Goal: Task Accomplishment & Management: Manage account settings

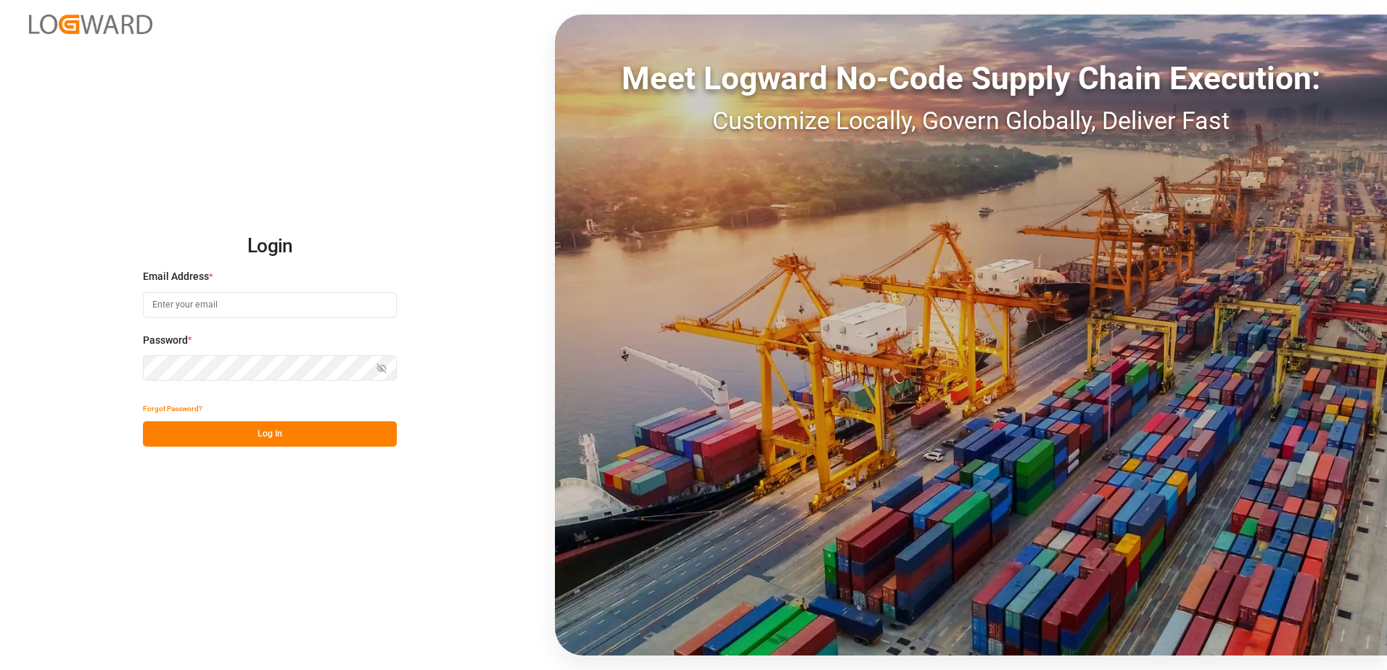
type input "[EMAIL_ADDRESS][DOMAIN_NAME]"
click at [282, 432] on button "Log In" at bounding box center [270, 434] width 254 height 25
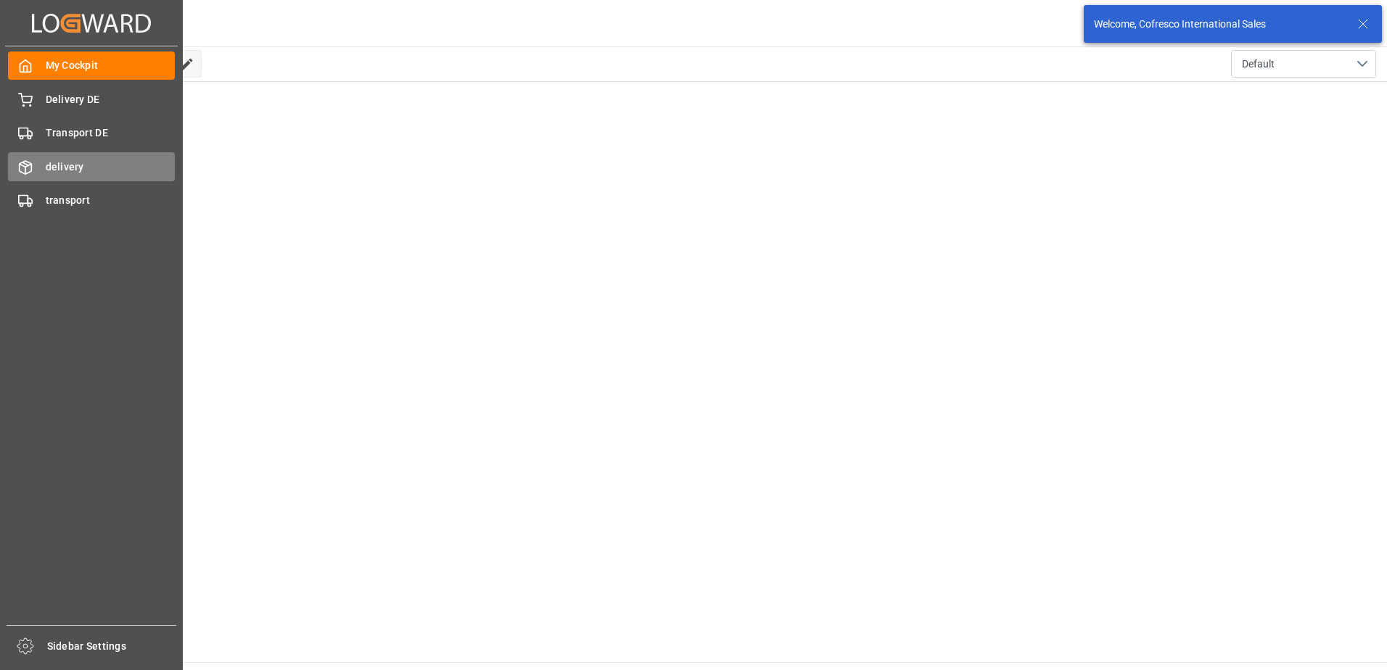
click at [33, 166] on div "delivery delivery" at bounding box center [91, 166] width 167 height 28
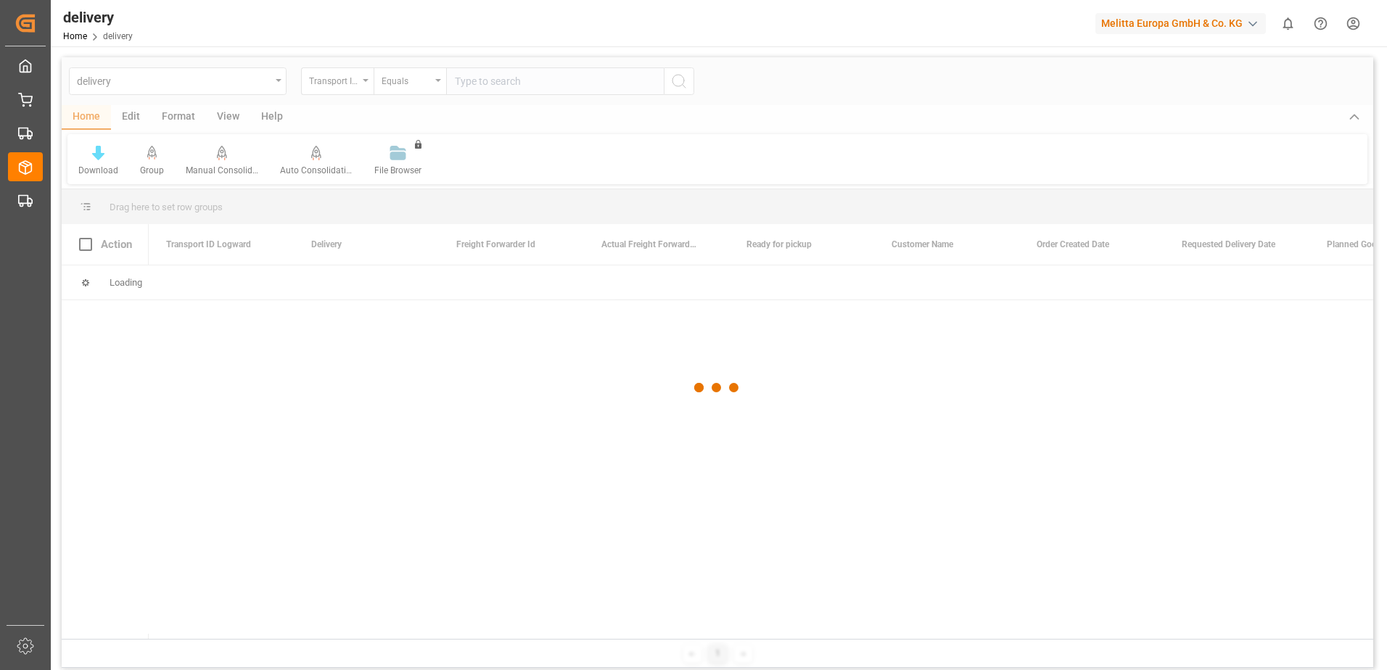
click at [366, 81] on div at bounding box center [718, 388] width 1312 height 662
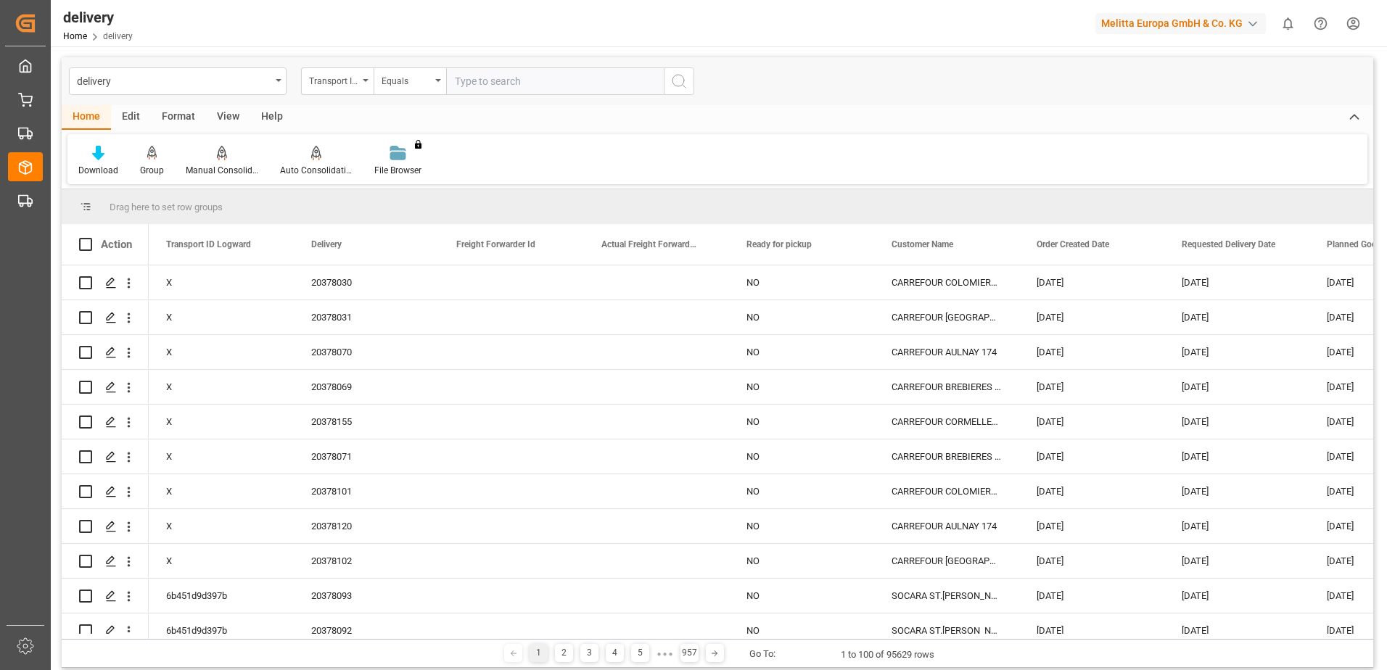
click at [366, 81] on icon "open menu" at bounding box center [366, 80] width 6 height 3
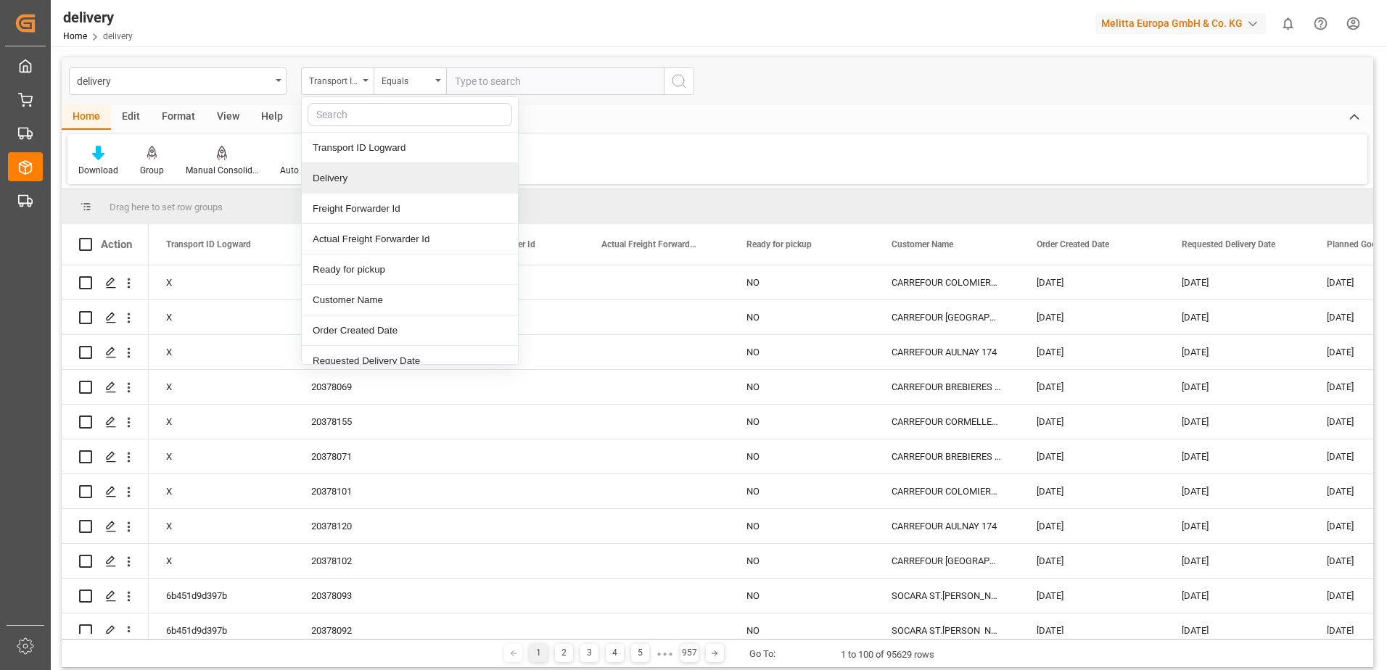
click at [347, 172] on div "Delivery" at bounding box center [410, 178] width 216 height 30
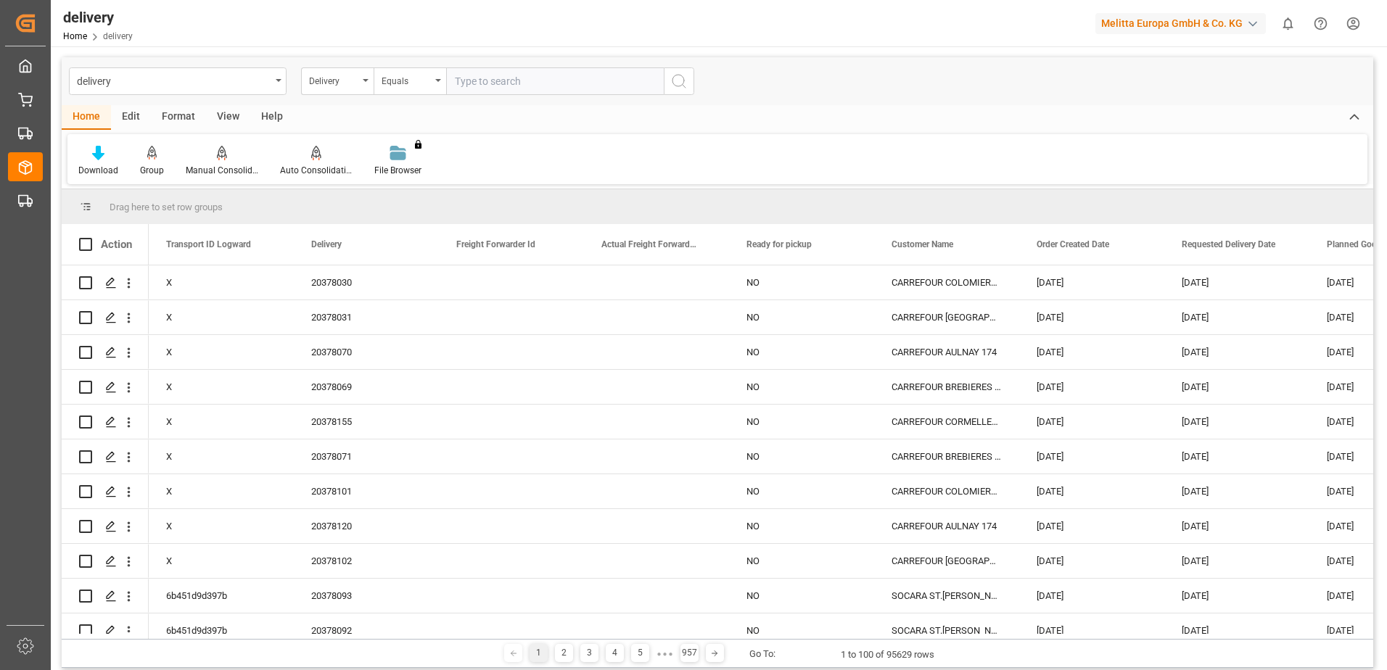
click at [475, 88] on input "text" at bounding box center [555, 81] width 218 height 28
paste input "80002906"
type input "80002906"
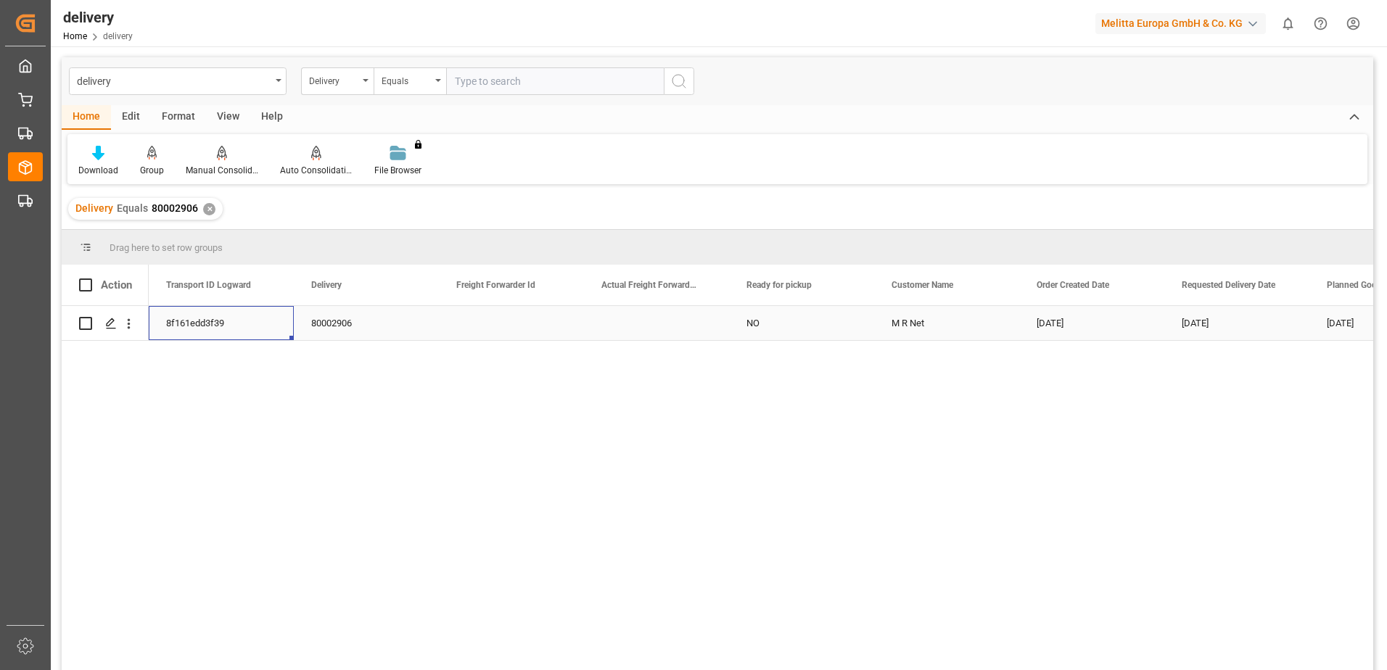
click at [206, 316] on div "8f161edd3f39" at bounding box center [221, 323] width 145 height 34
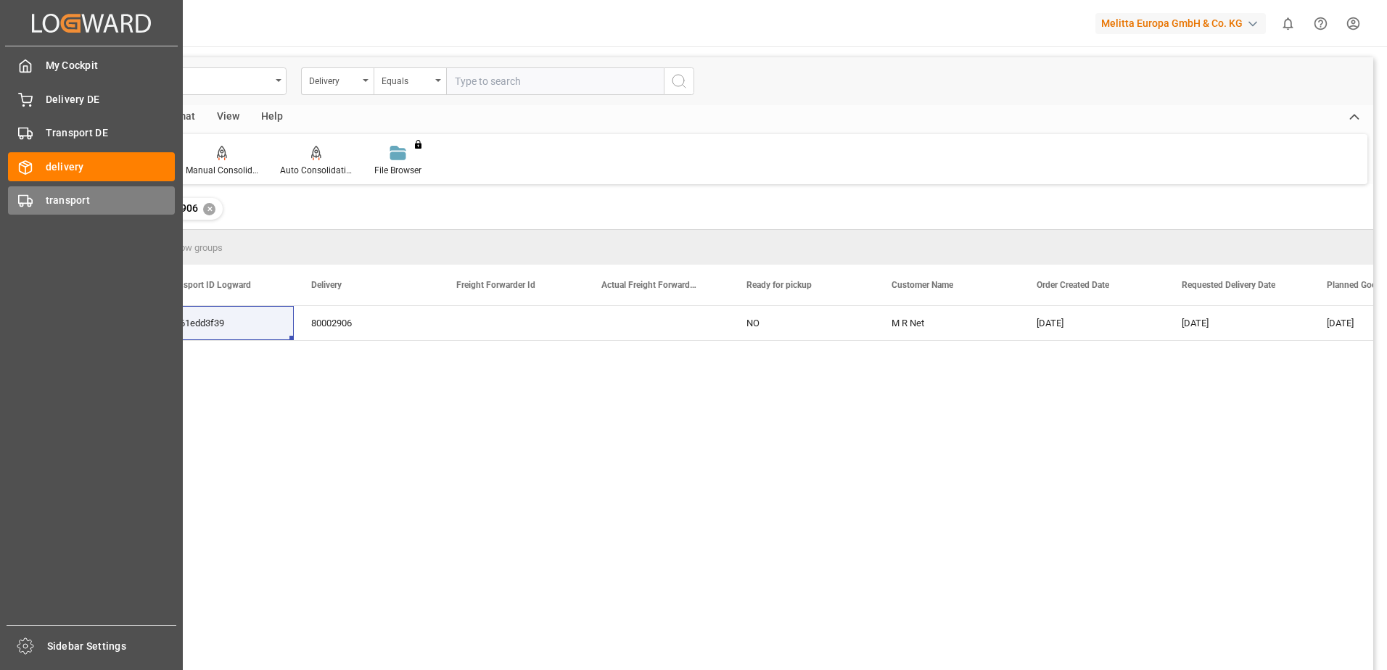
click at [25, 207] on icon at bounding box center [25, 201] width 15 height 15
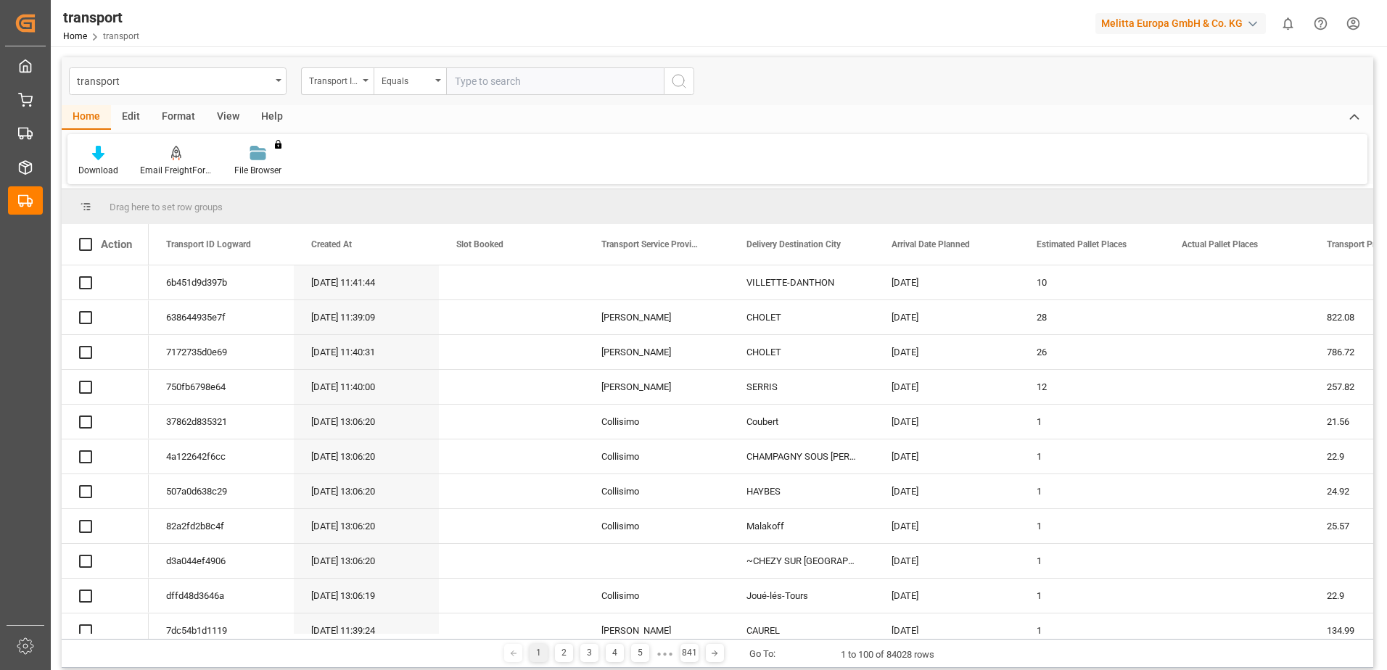
click at [482, 82] on input "text" at bounding box center [555, 81] width 218 height 28
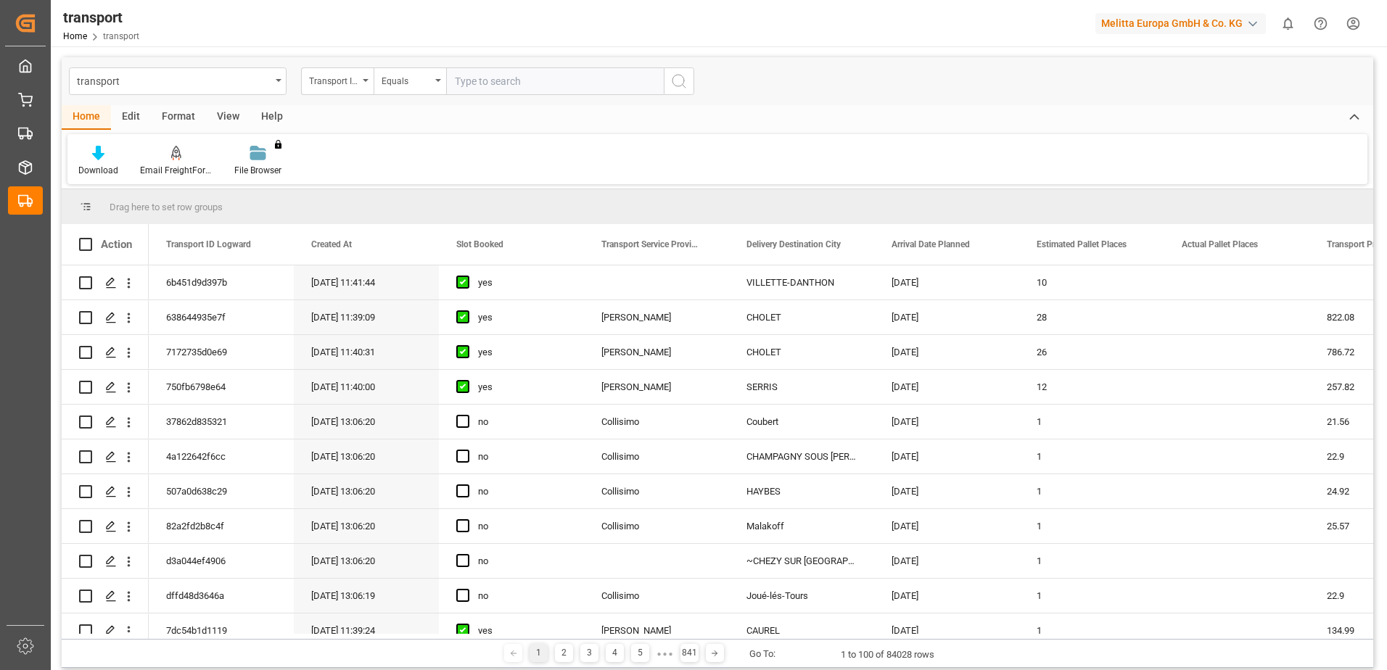
paste input "8f161edd3f39"
type input "8f161edd3f39"
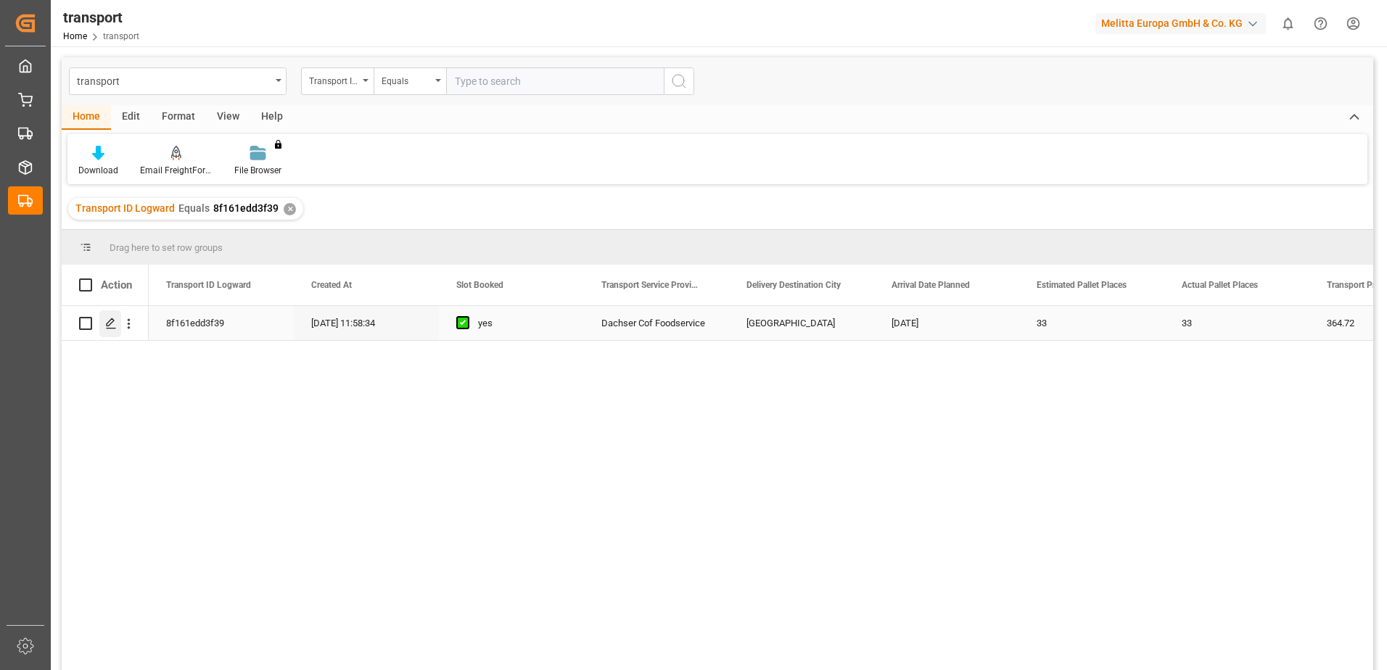
click at [110, 319] on icon "Press SPACE to select this row." at bounding box center [111, 324] width 12 height 12
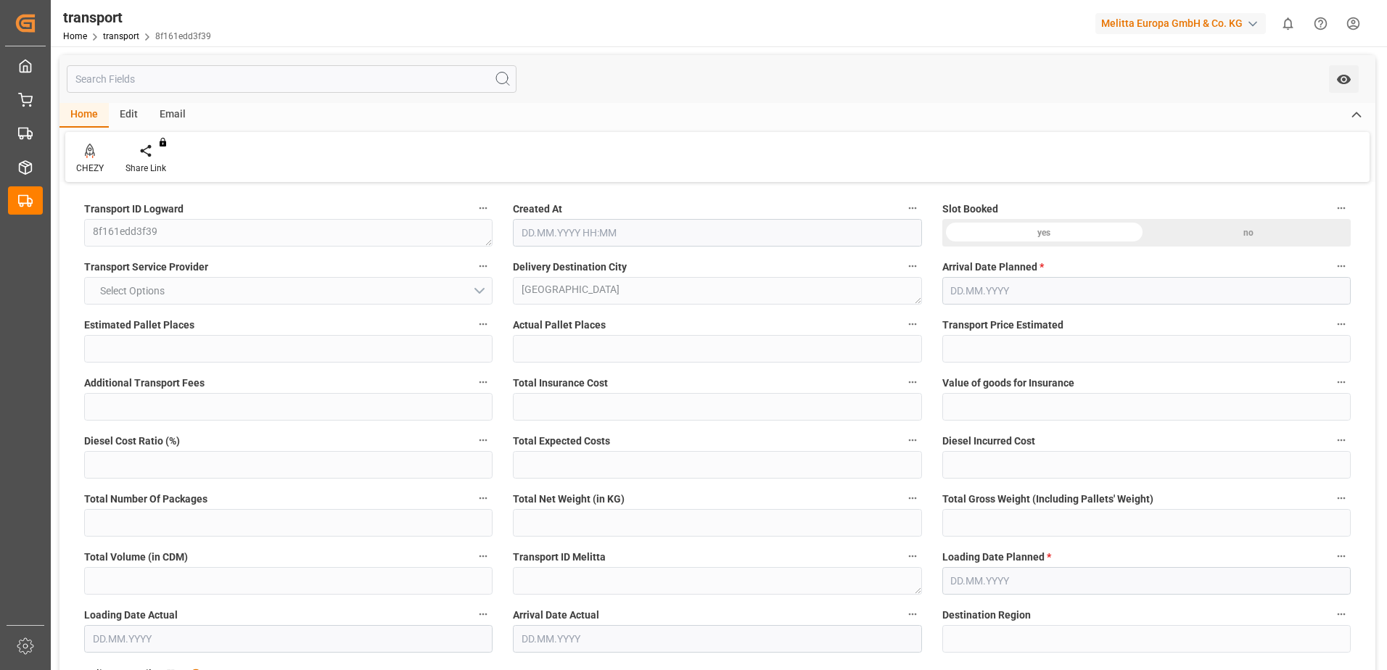
type input "33"
type input "364.72"
type input "0"
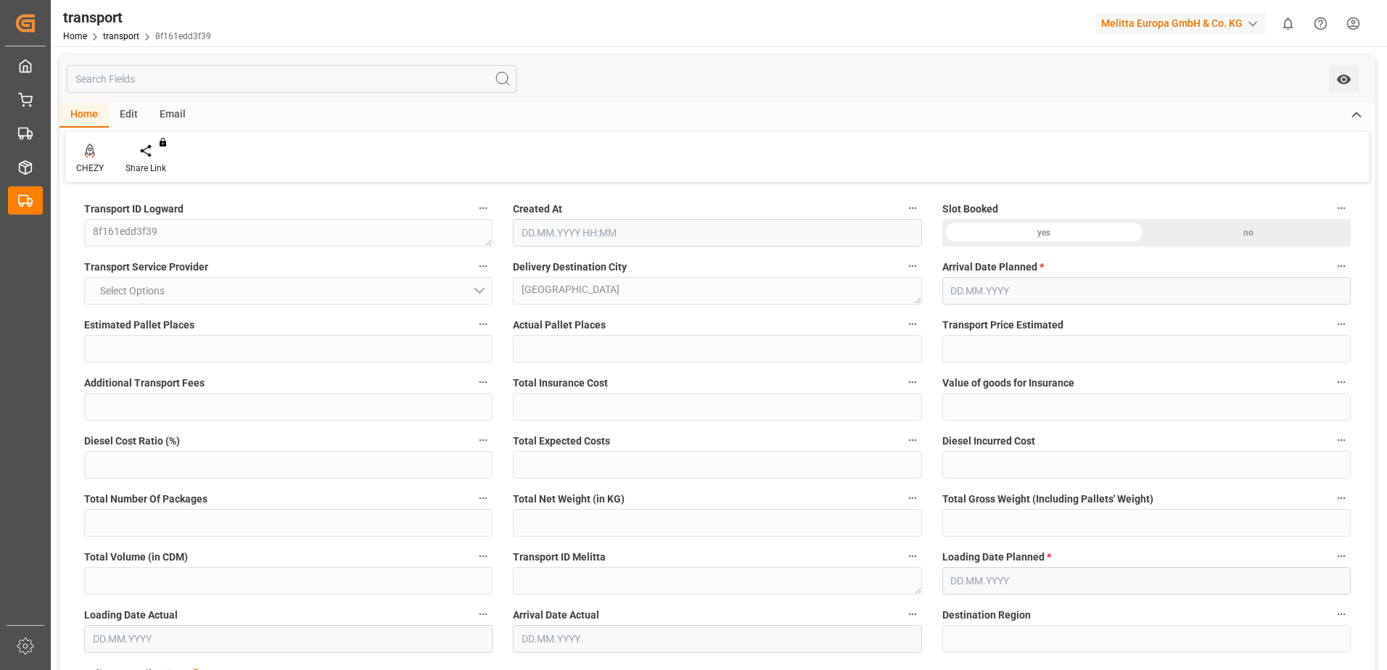
type input "0"
type input "358.3009"
type input "-6.4191"
type input "33"
type input "7630.82"
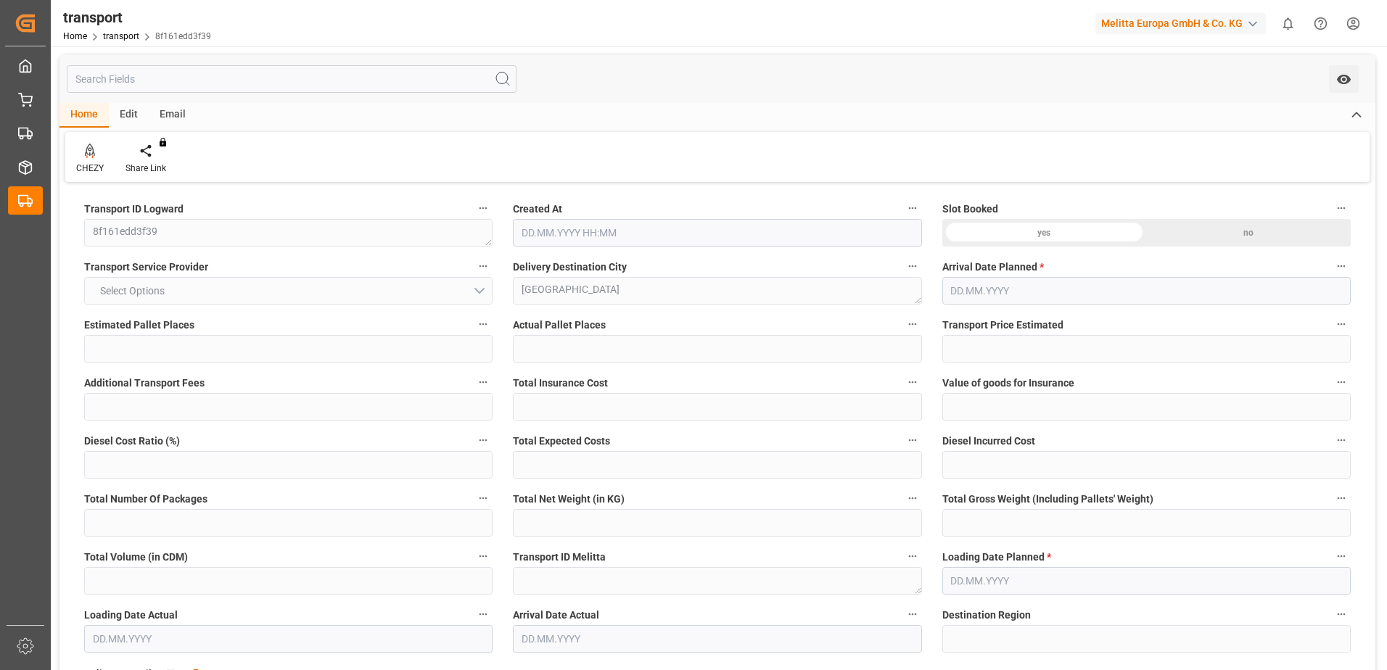
type input "9838"
type input "27199.326"
type input "95"
type input "33"
type input "0"
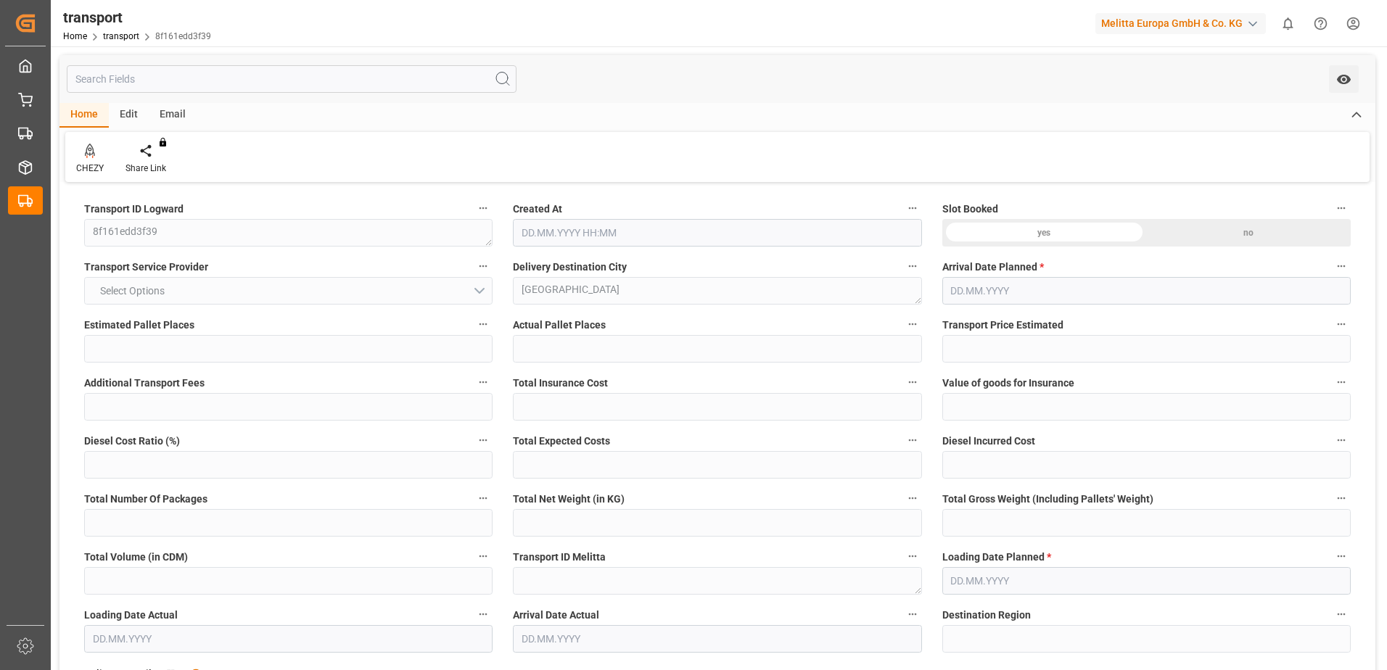
type input "33"
type input "101"
type input "9019.161"
type input "0"
type input "9019.161"
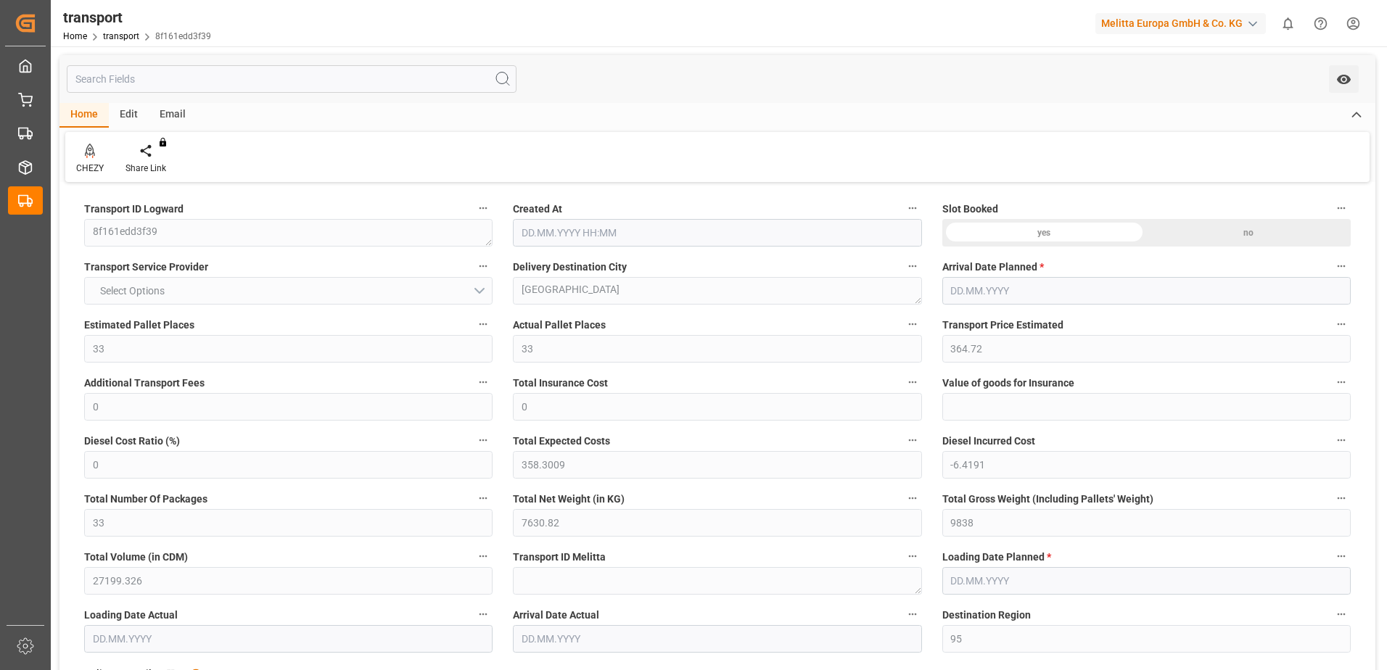
type input "0"
type input "21"
type input "100"
type input "[DATE] 11:58"
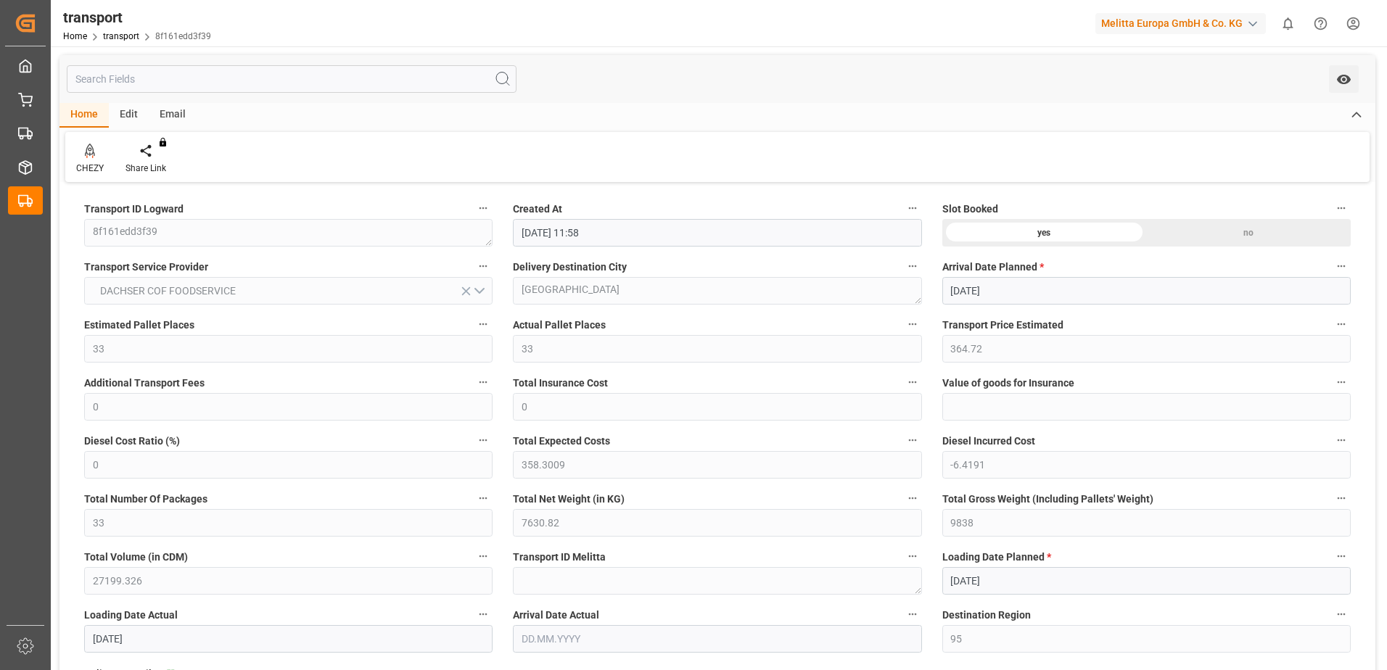
type input "[DATE]"
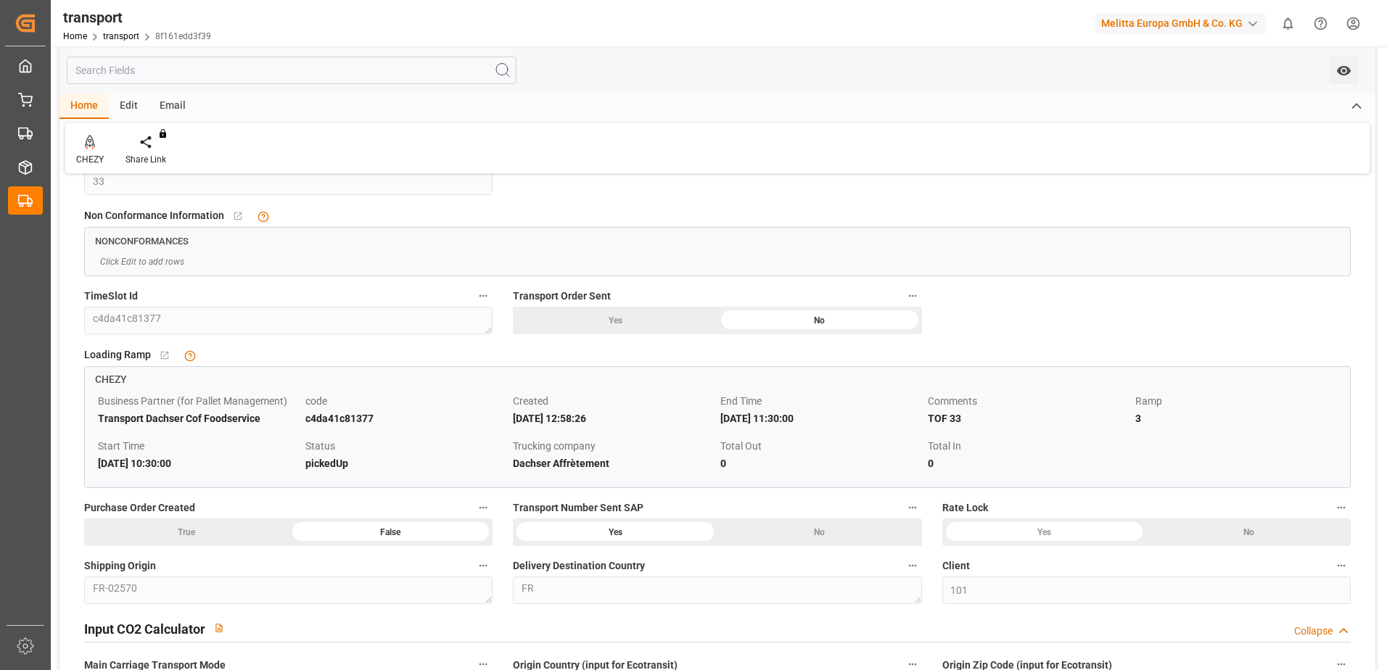
scroll to position [1088, 0]
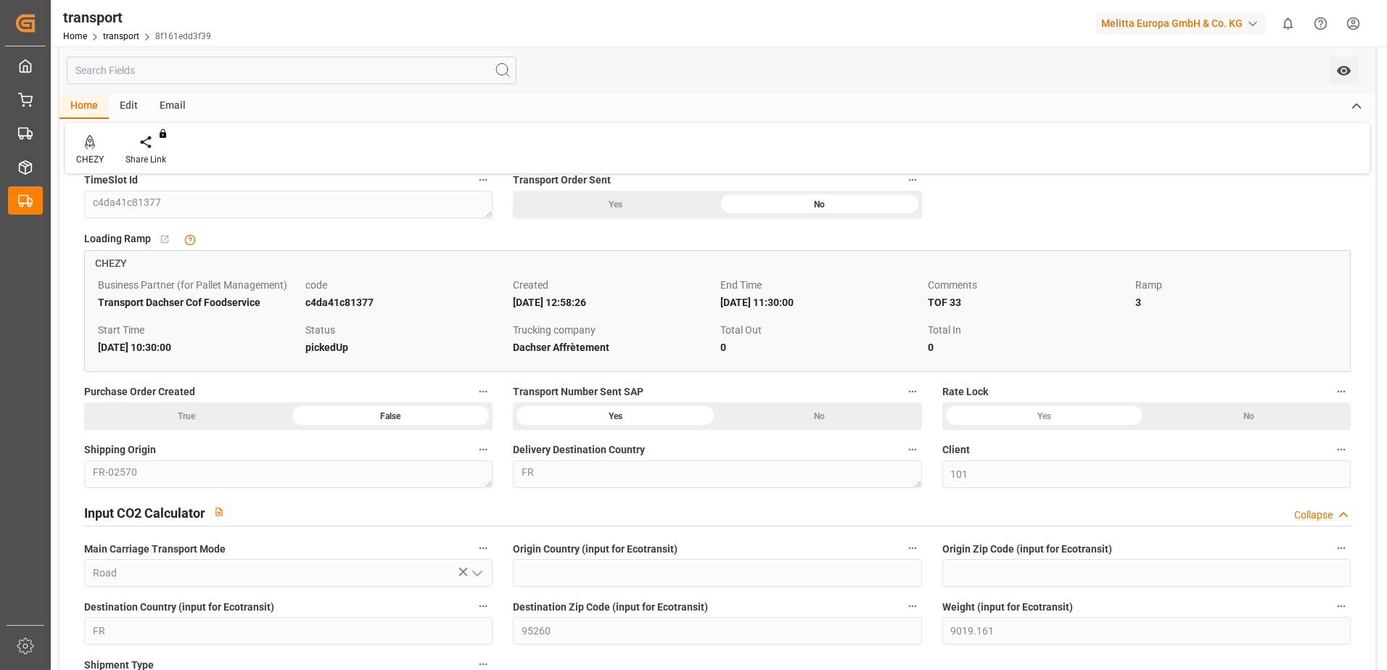
click at [366, 366] on div "Business Partner (for Pallet Management) Transport Dachser Cof Foodservice code…" at bounding box center [717, 321] width 1265 height 100
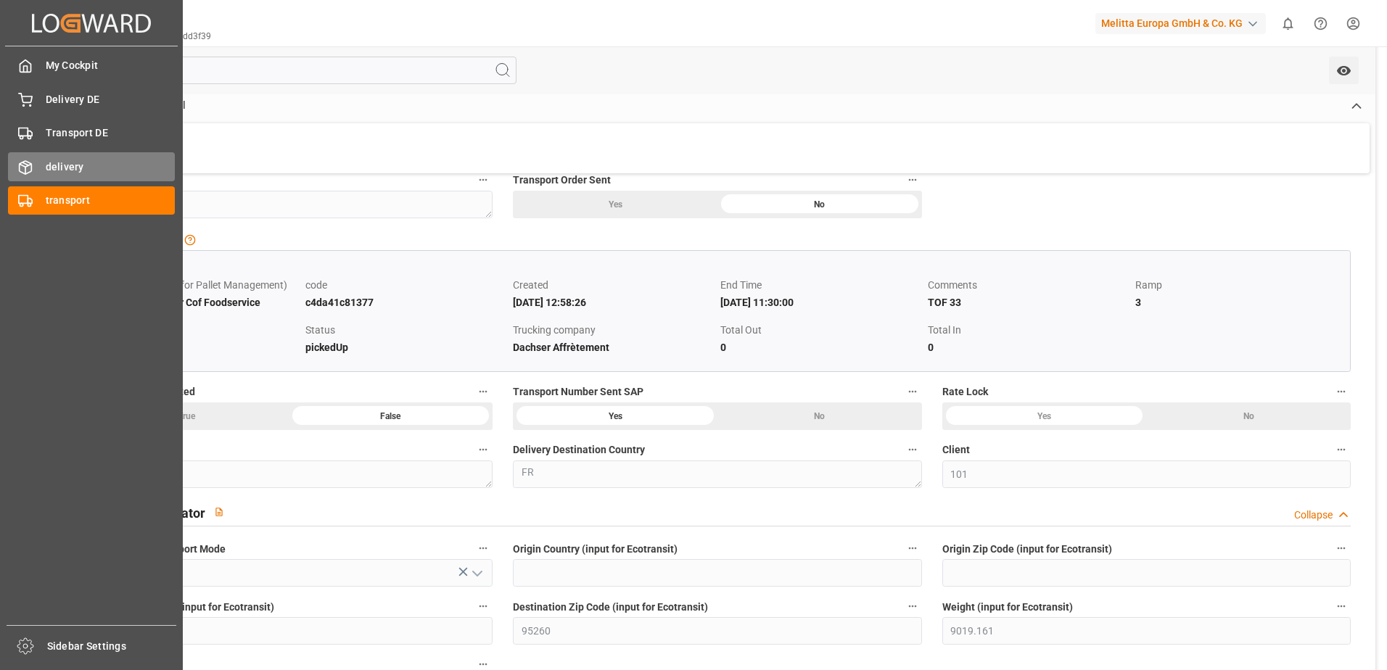
click at [46, 160] on span "delivery" at bounding box center [111, 167] width 130 height 15
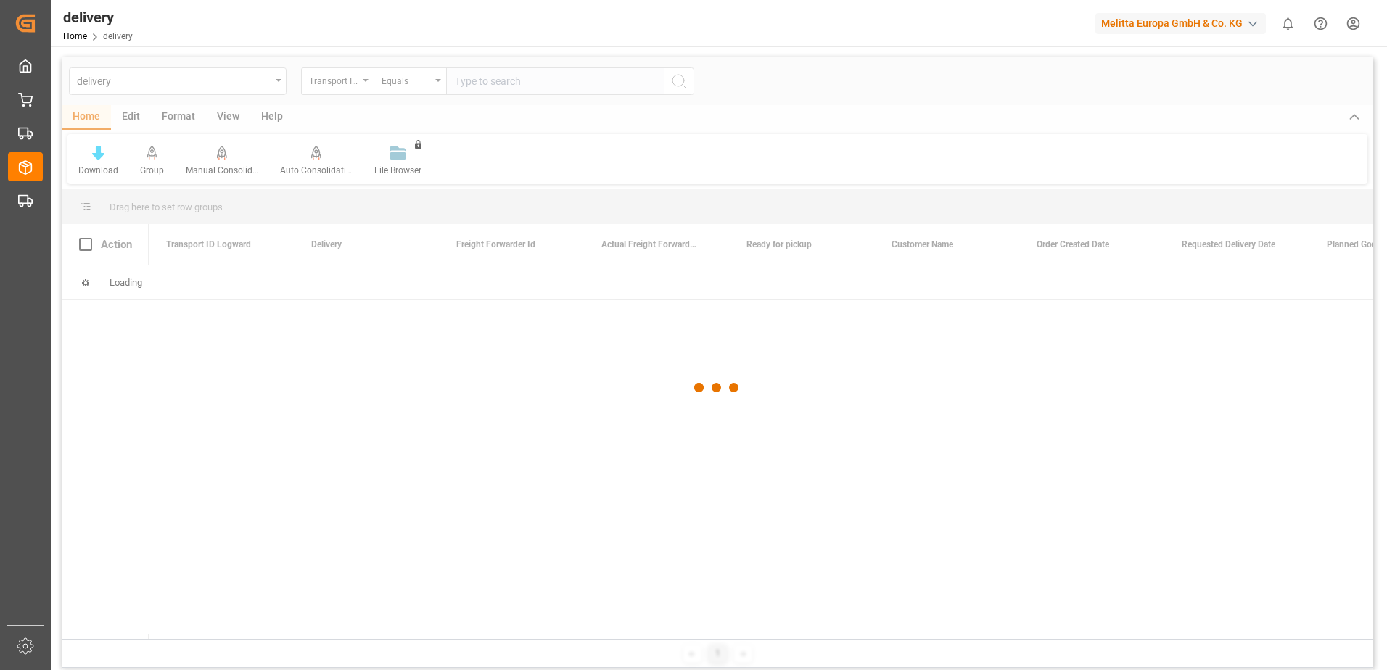
click at [365, 79] on div at bounding box center [718, 388] width 1312 height 662
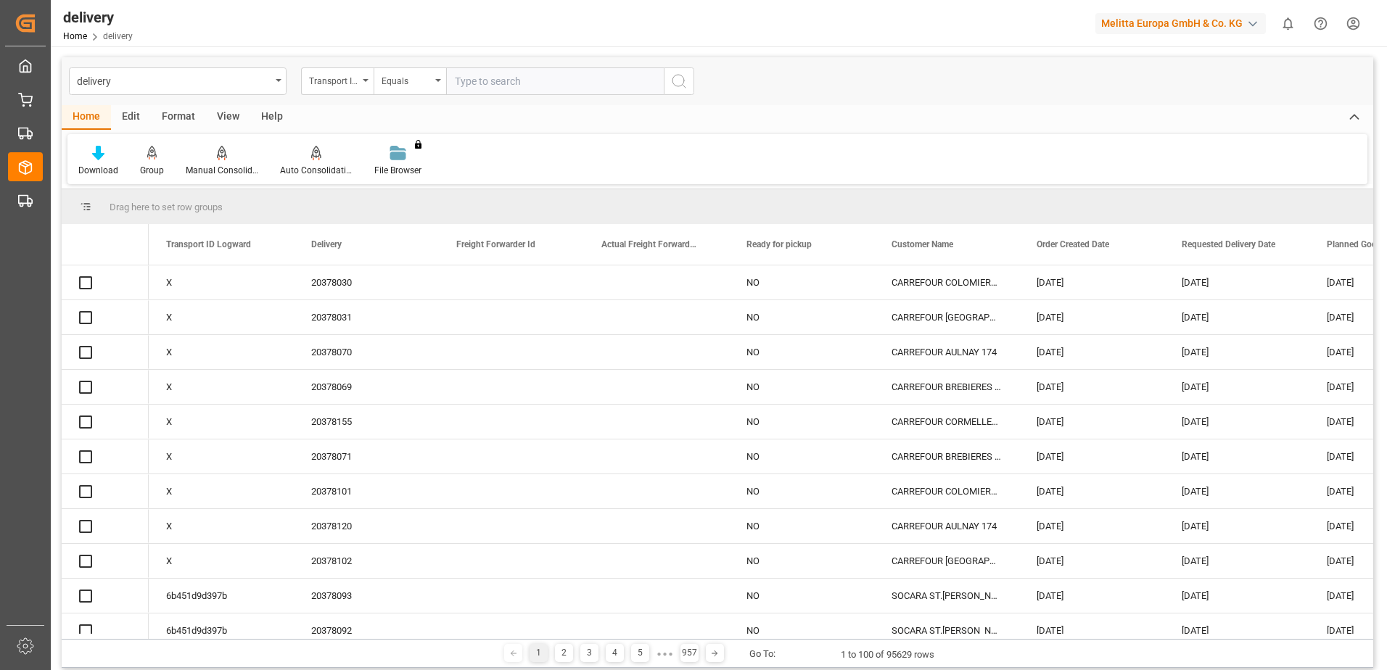
click at [365, 79] on icon "open menu" at bounding box center [366, 80] width 6 height 3
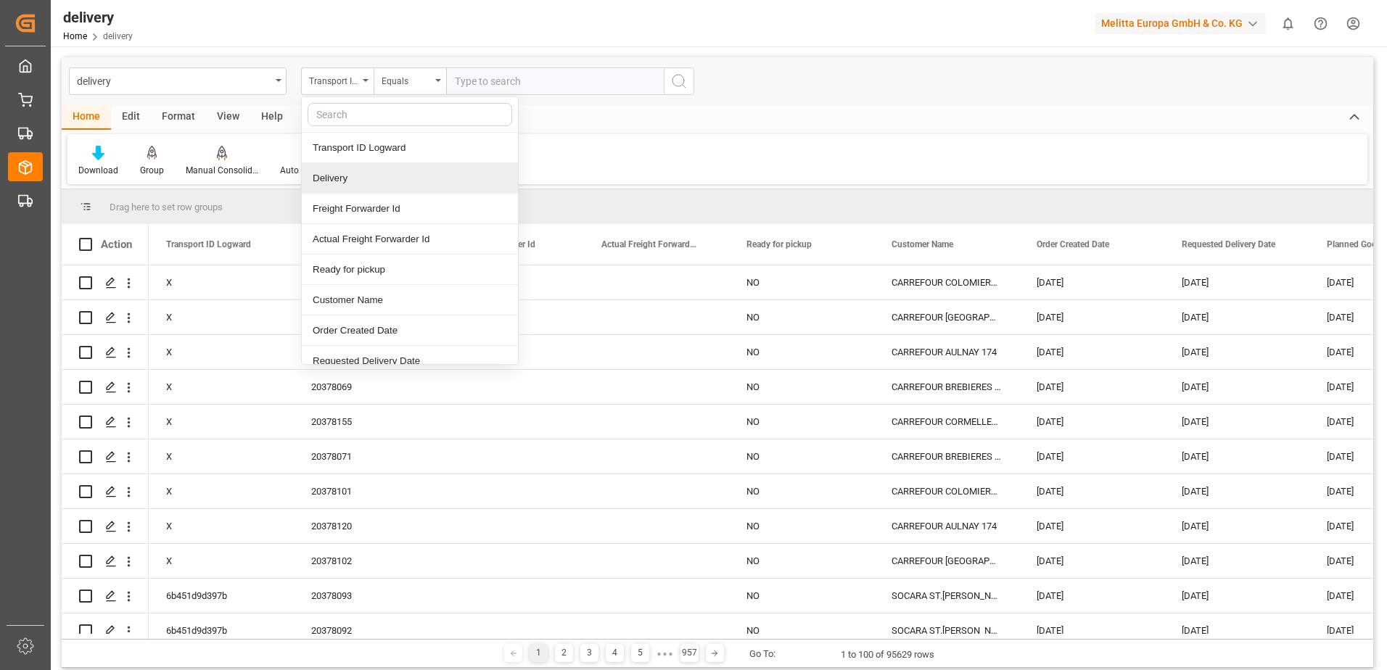
drag, startPoint x: 342, startPoint y: 181, endPoint x: 532, endPoint y: 64, distance: 223.5
click at [342, 181] on div "Delivery" at bounding box center [410, 178] width 216 height 30
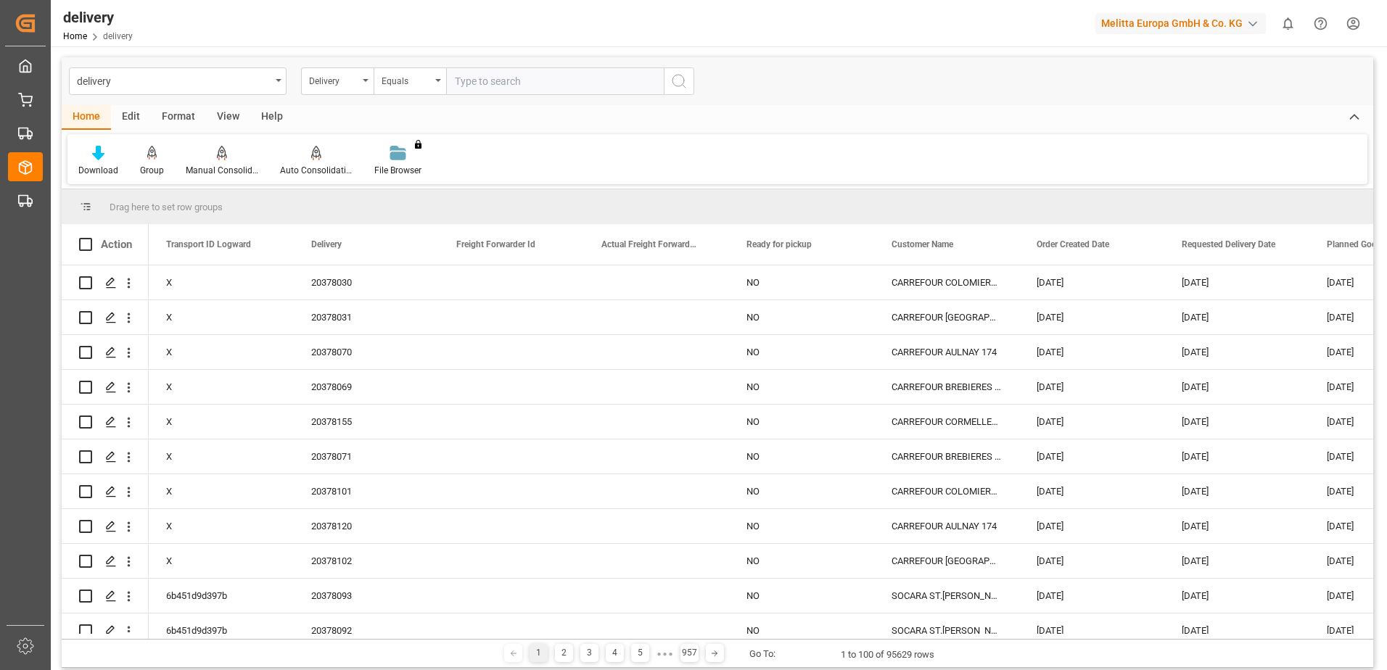
click at [524, 78] on input "text" at bounding box center [555, 81] width 218 height 28
type input "80003108"
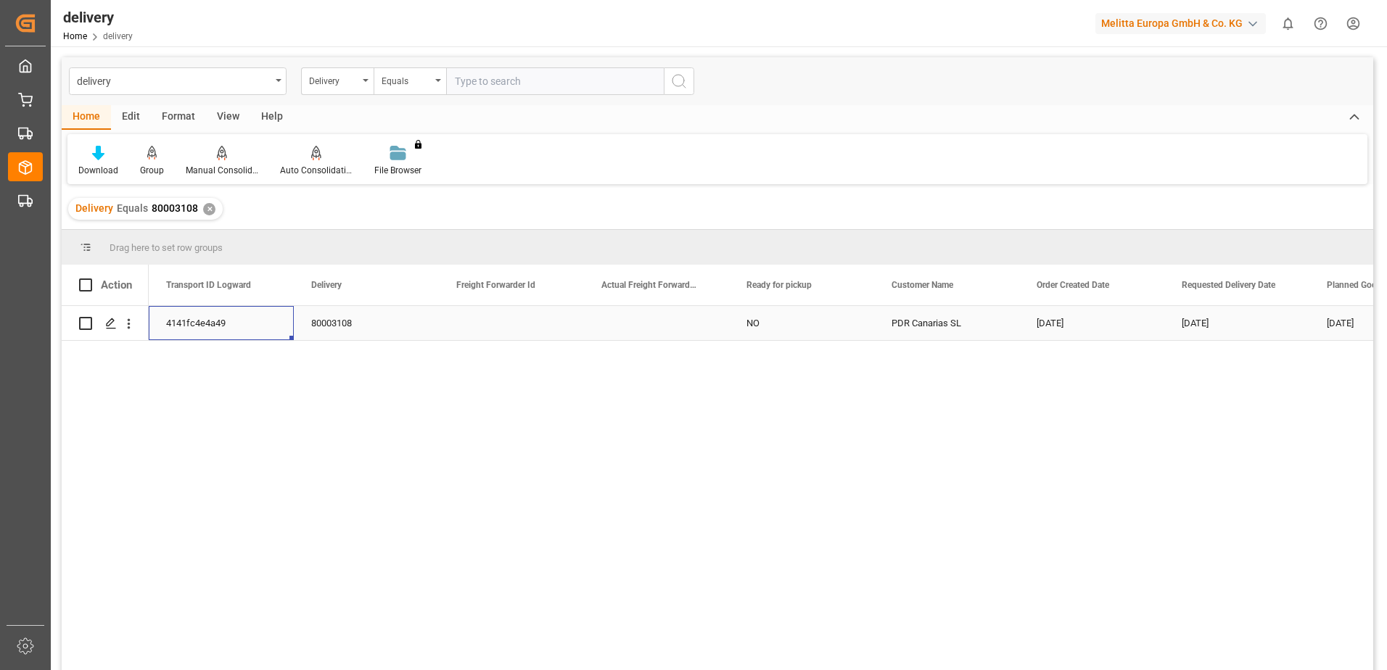
click at [188, 318] on div "4141fc4e4a49" at bounding box center [221, 323] width 145 height 34
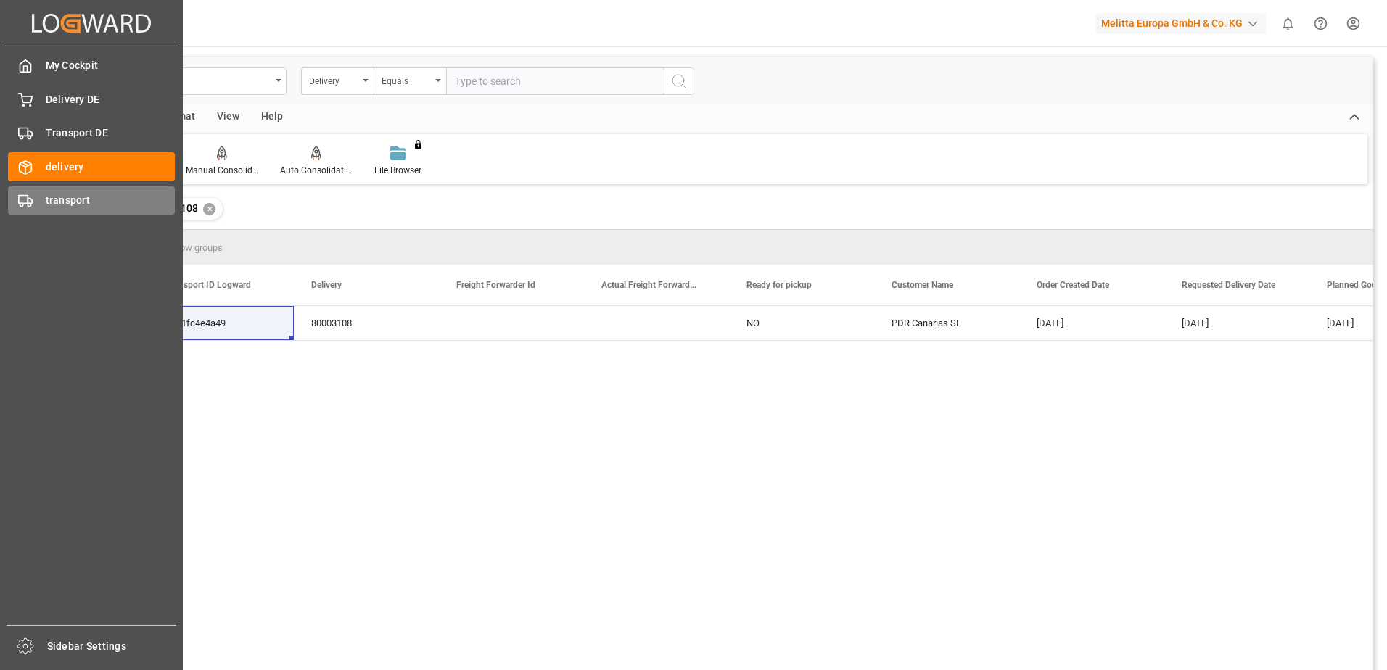
click at [29, 208] on icon at bounding box center [25, 201] width 15 height 15
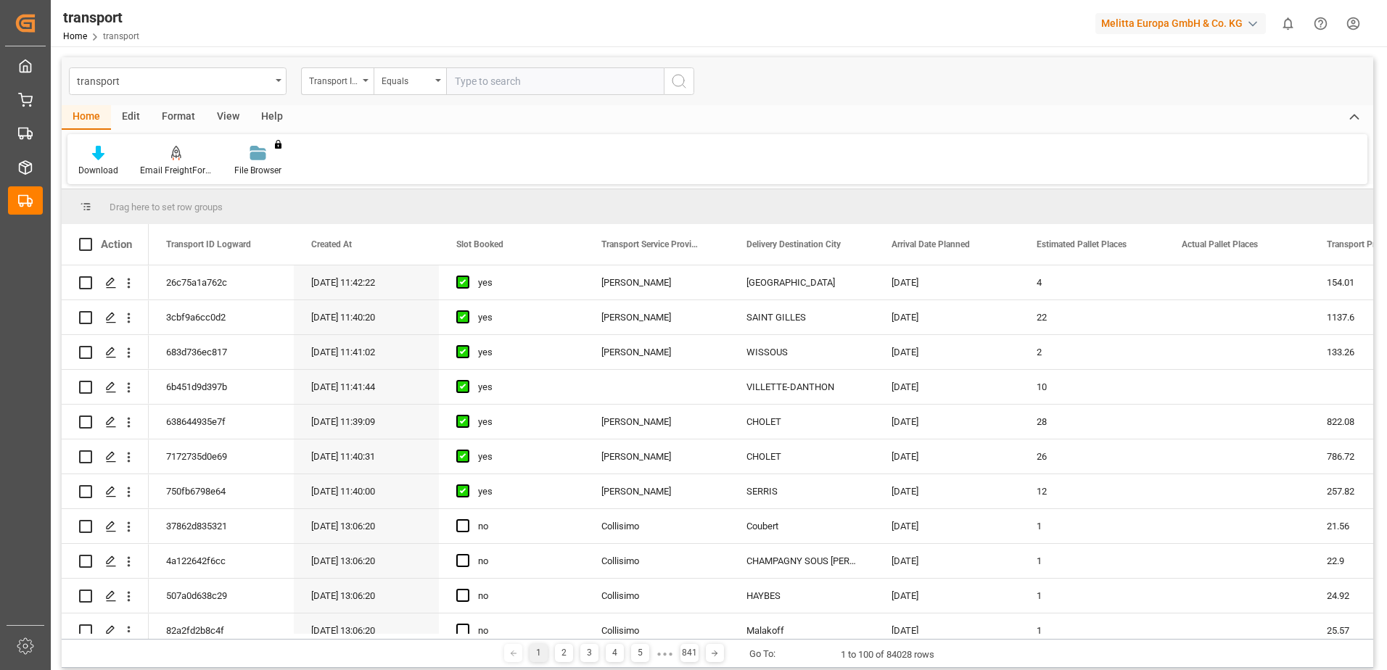
click at [476, 81] on input "text" at bounding box center [555, 81] width 218 height 28
paste input "4141fc4e4a49"
type input "4141fc4e4a49"
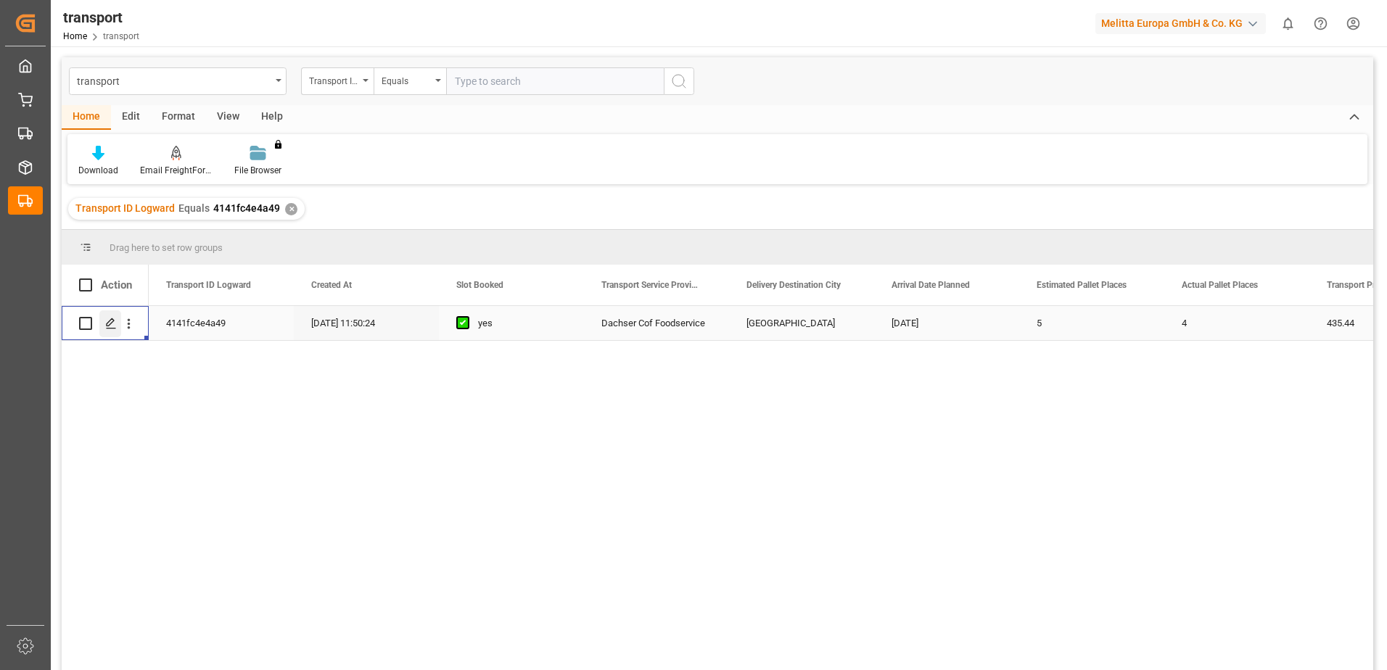
click at [105, 328] on icon "Press SPACE to select this row." at bounding box center [111, 324] width 12 height 12
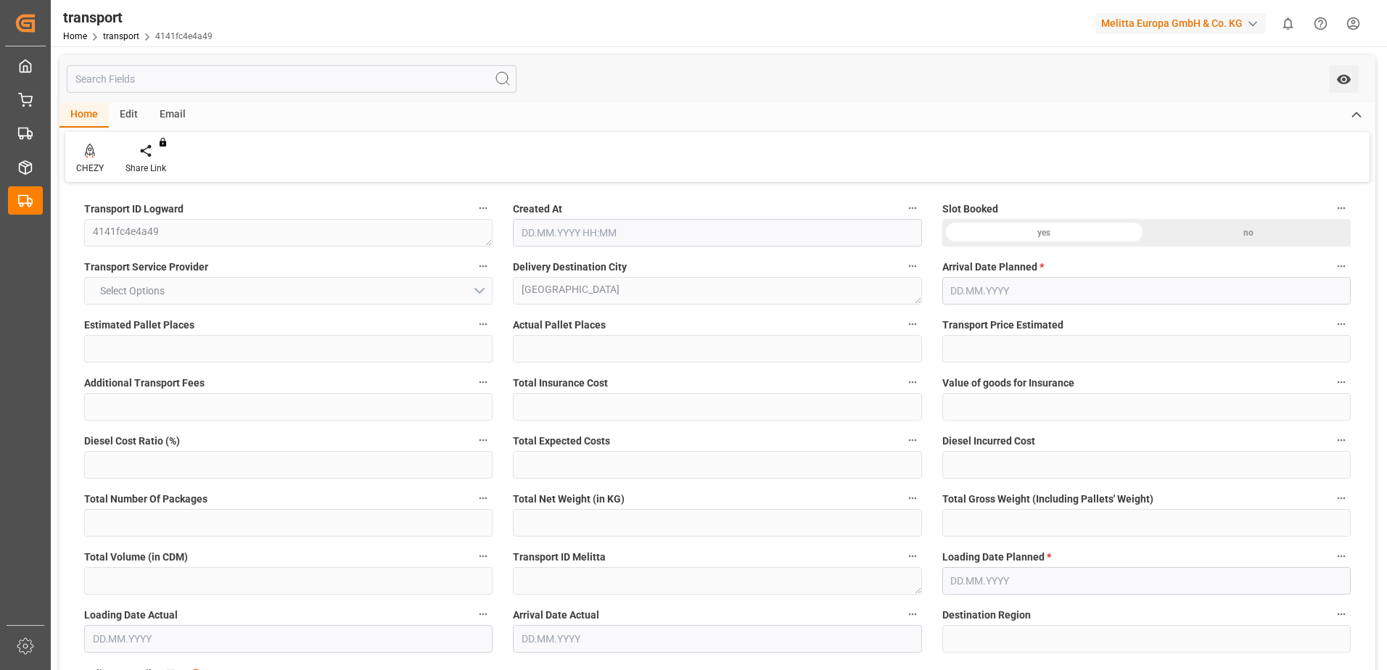
type input "5"
type input "4"
type input "435.44"
type input "0"
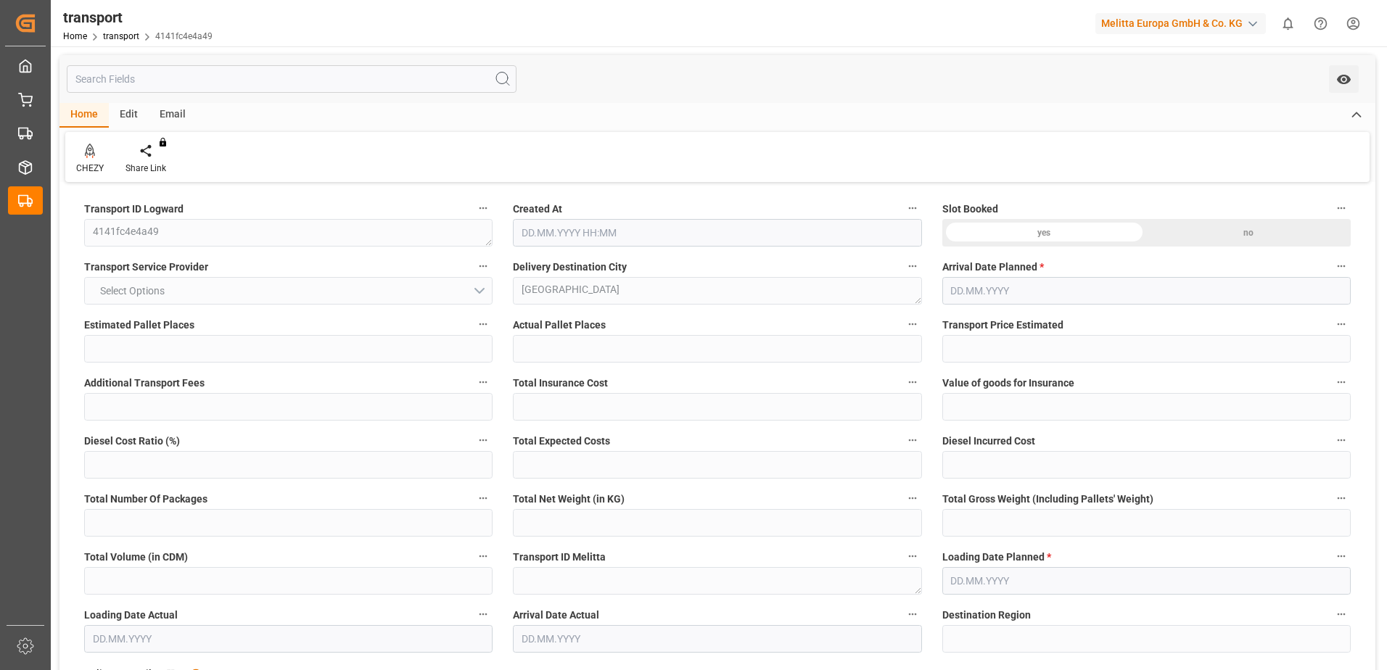
type input "0"
type input "427.7763"
type input "-7.6637"
type input "0"
type input "1008.128"
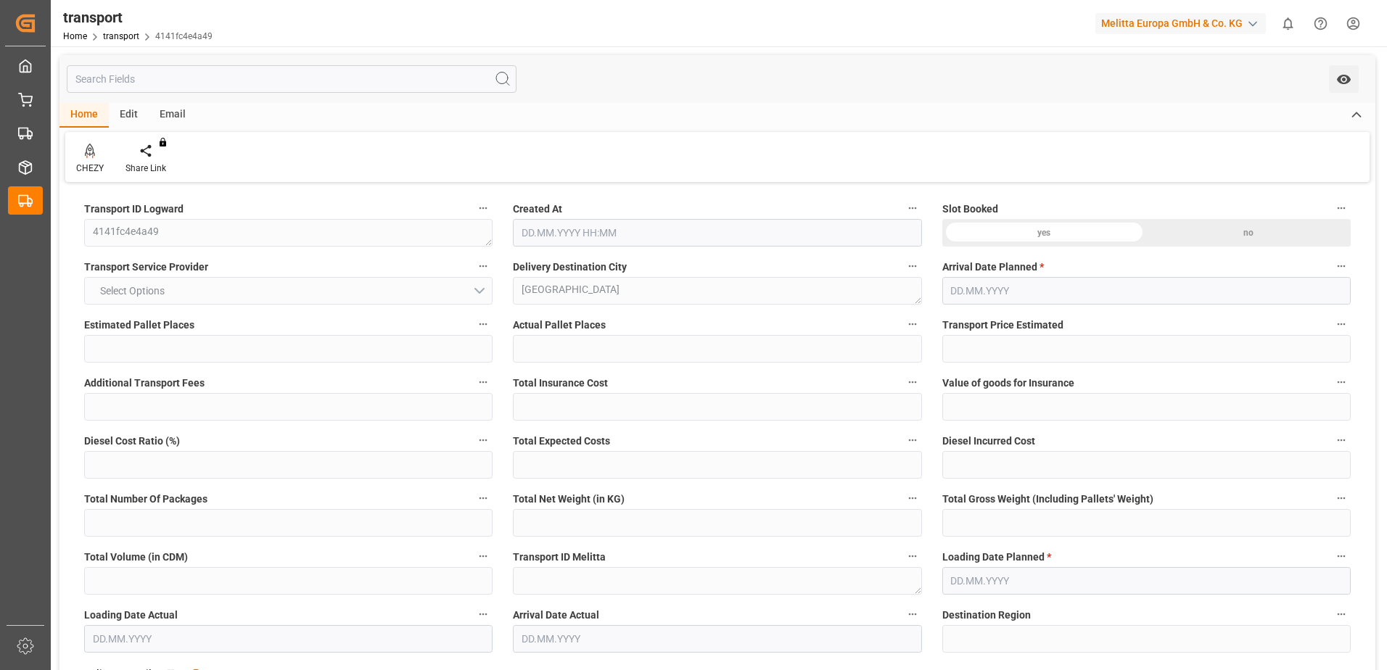
type input "1316.388"
type input "3672.744"
type input "8"
type input "4"
type input "26"
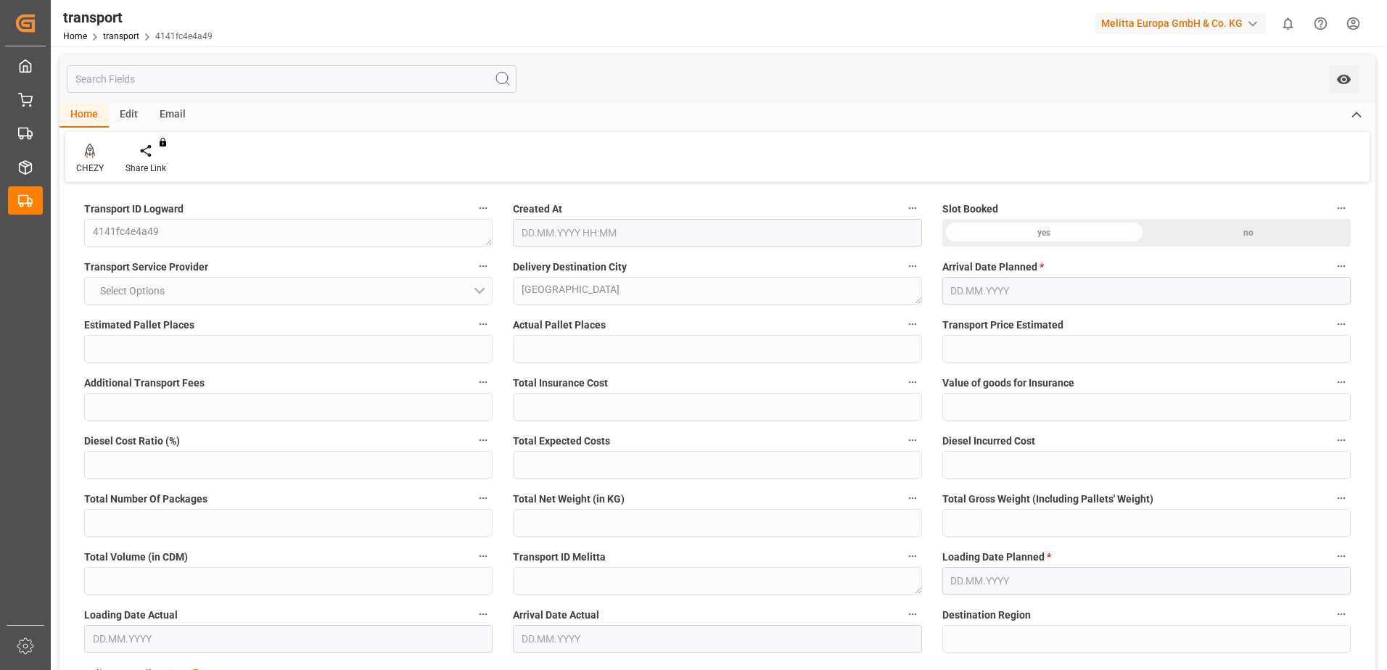
type input "5"
type input "101"
type input "1192.618"
type input "0"
type input "4710.8598"
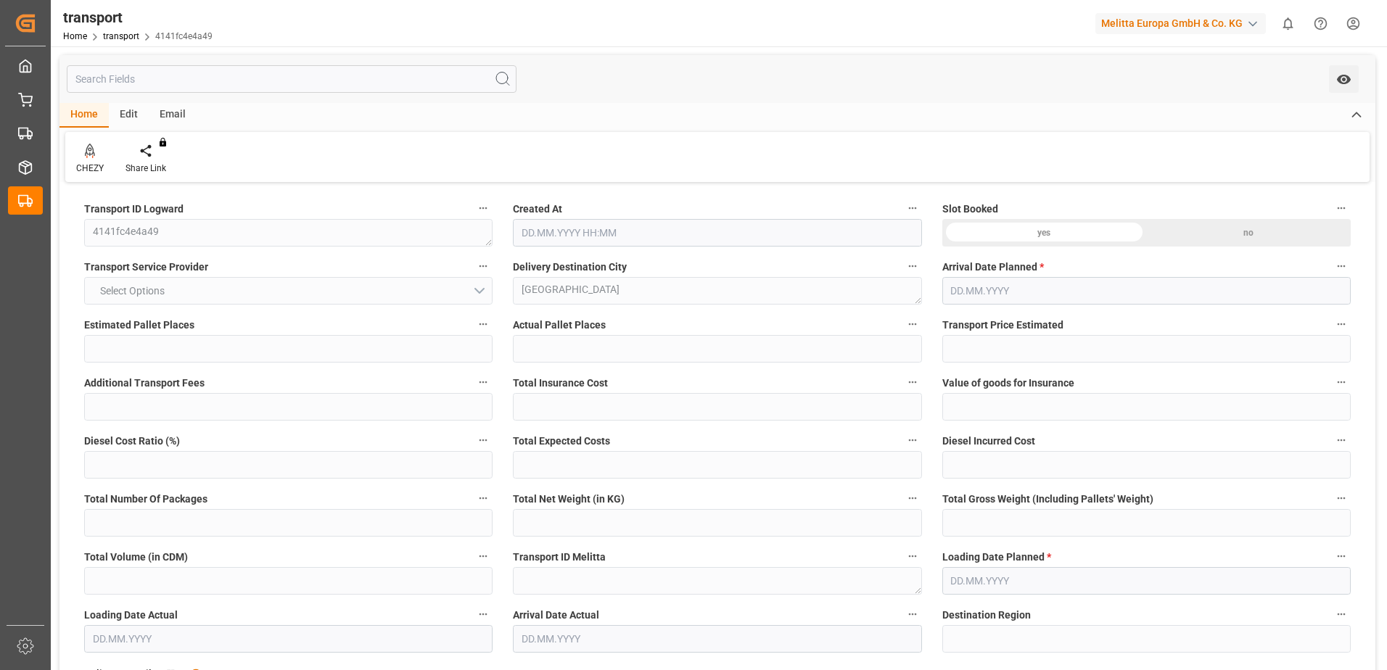
type input "0"
type input "21"
type input "35"
type input "[DATE] 11:50"
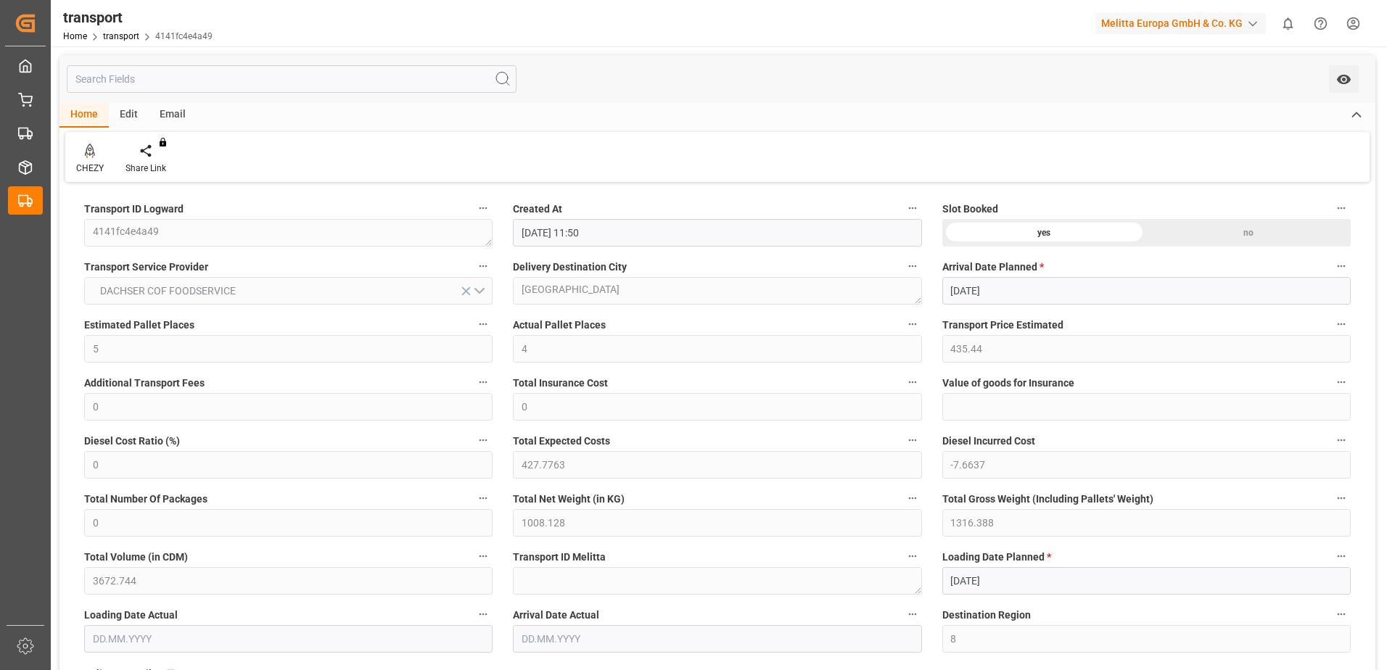
type input "[DATE]"
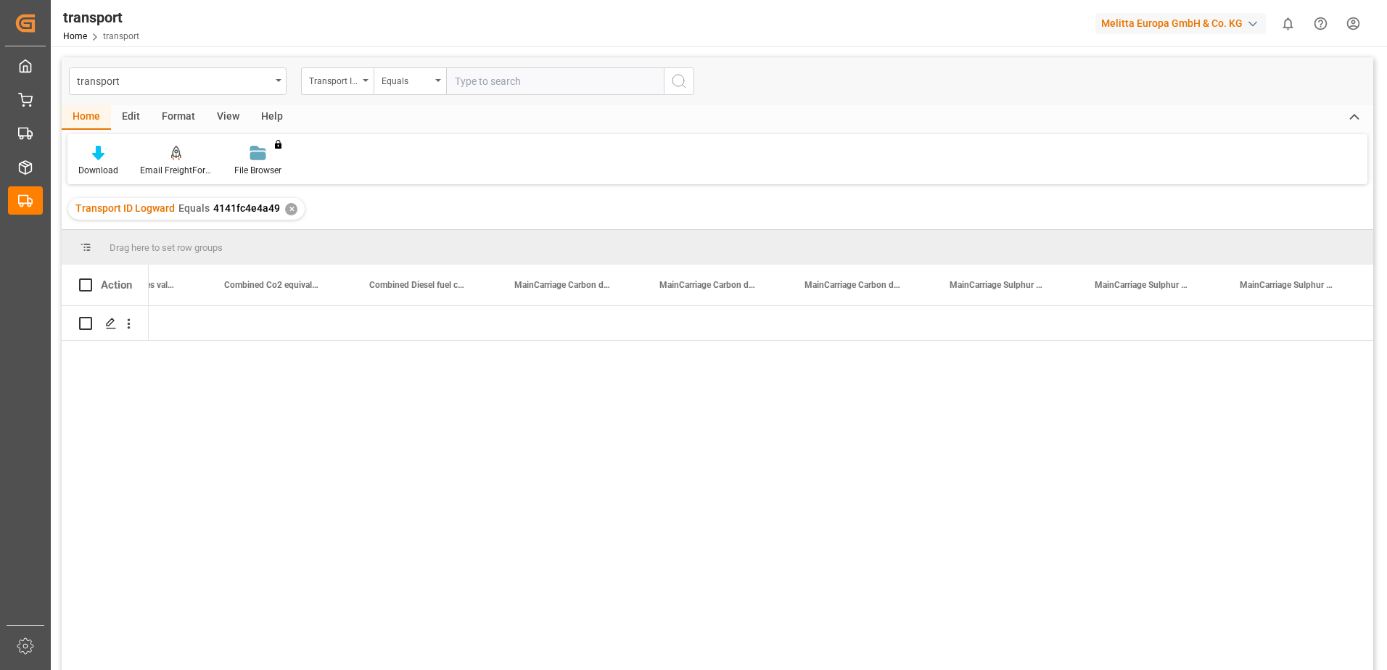
drag, startPoint x: 750, startPoint y: 315, endPoint x: 1382, endPoint y: 319, distance: 631.9
click at [1382, 319] on main "transport Transport ID Logward Equals Home Edit Format View Help Download Email…" at bounding box center [718, 383] width 1334 height 652
